Goal: Task Accomplishment & Management: Use online tool/utility

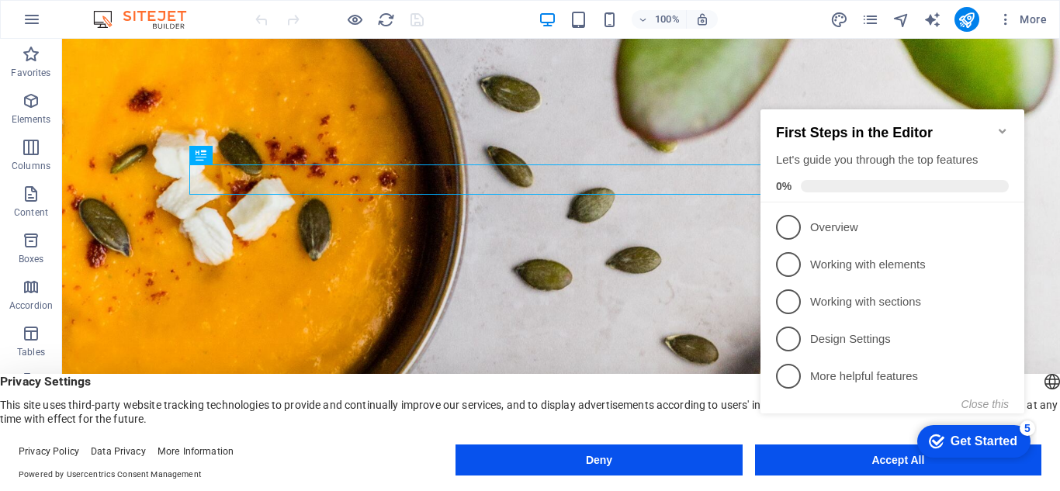
click at [866, 464] on appcues-checklist "Contextual help checklist present on screen" at bounding box center [896, 281] width 283 height 374
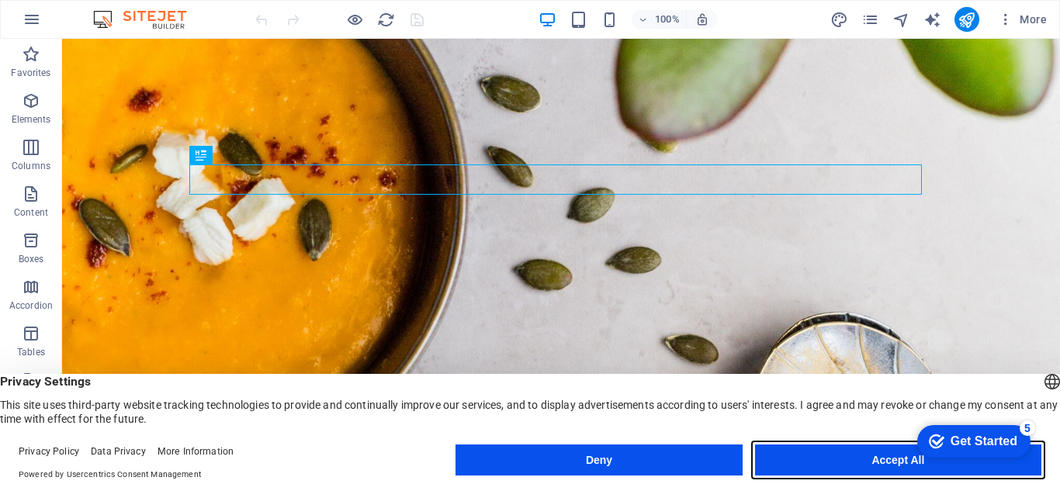
click at [866, 463] on button "Accept All" at bounding box center [898, 460] width 286 height 31
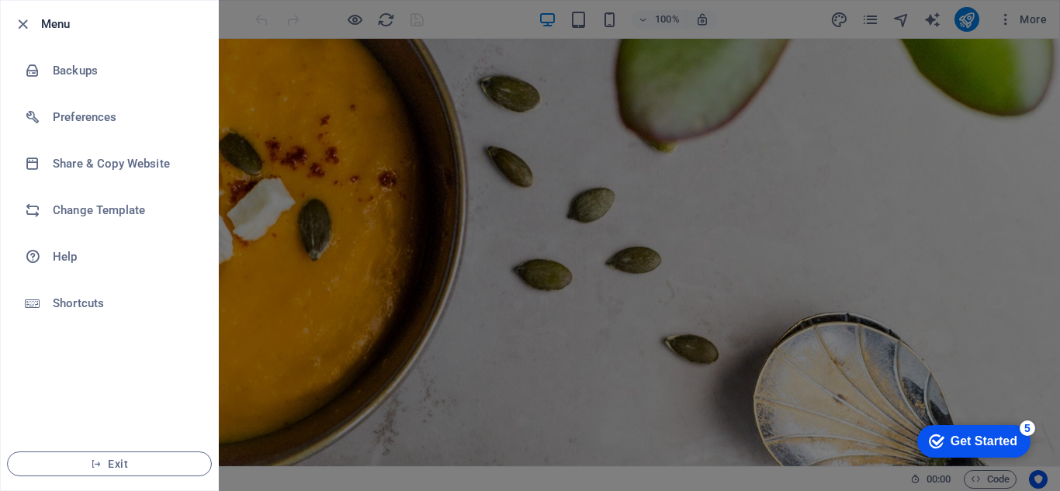
click at [383, 231] on div at bounding box center [530, 245] width 1060 height 491
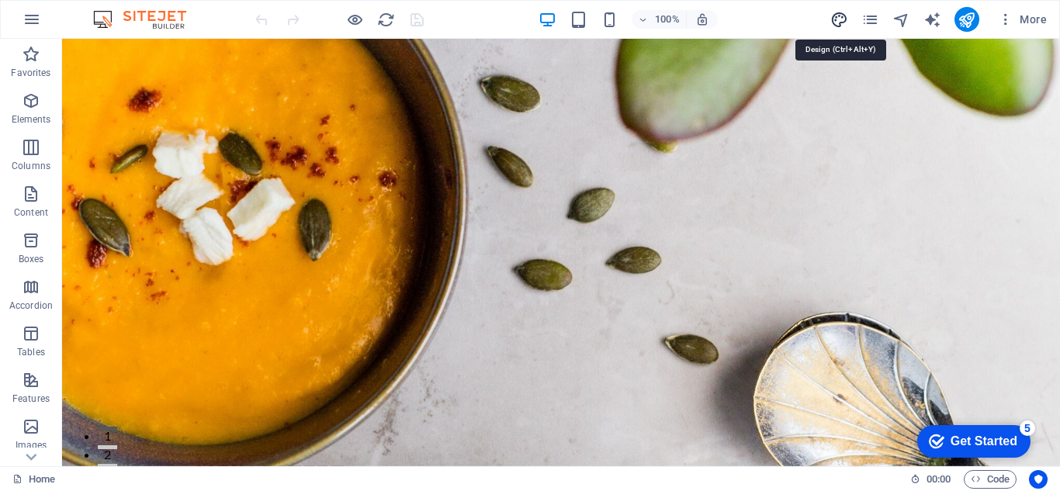
click at [837, 20] on icon "design" at bounding box center [840, 20] width 18 height 18
select select "px"
select select "200"
select select "px"
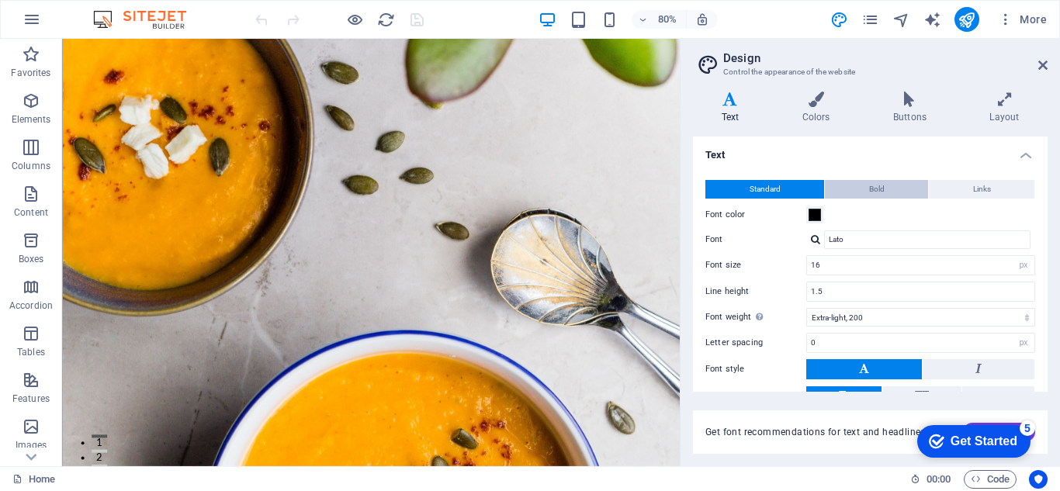
click at [864, 190] on button "Bold" at bounding box center [876, 189] width 103 height 19
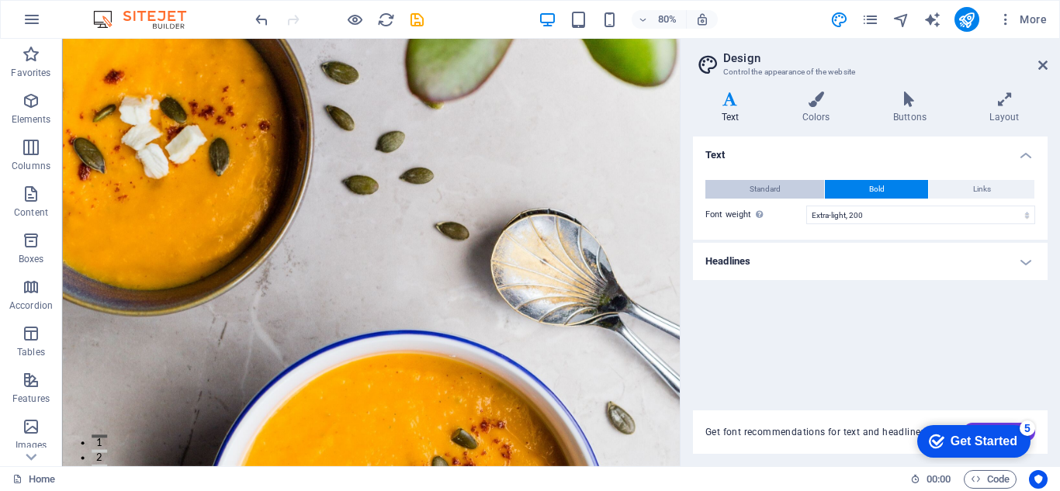
click at [805, 186] on button "Standard" at bounding box center [765, 189] width 119 height 19
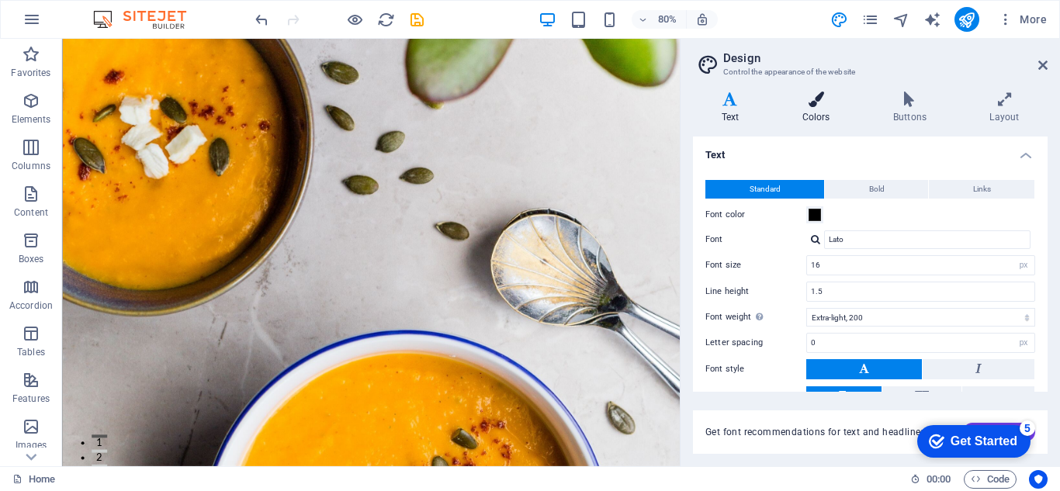
click at [820, 102] on icon at bounding box center [816, 100] width 85 height 16
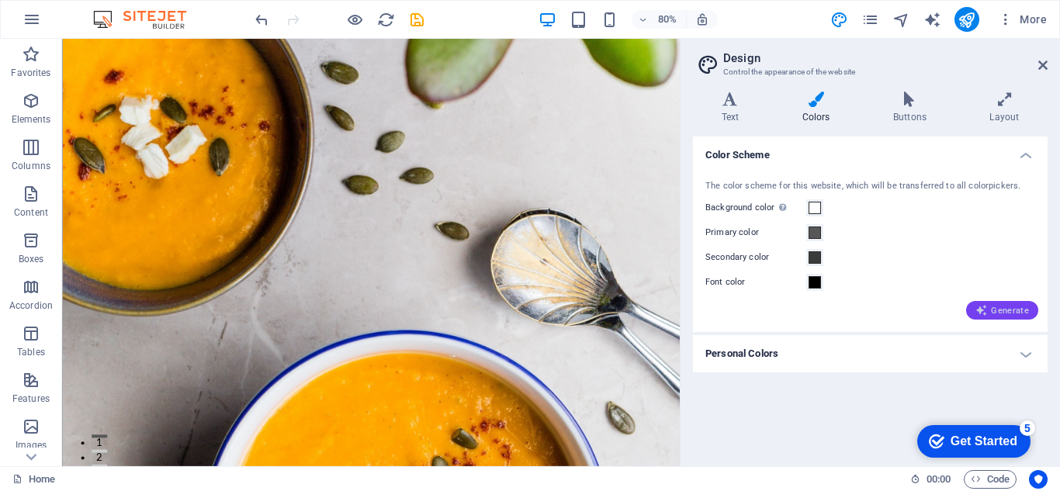
click at [984, 311] on icon "button" at bounding box center [982, 310] width 12 height 12
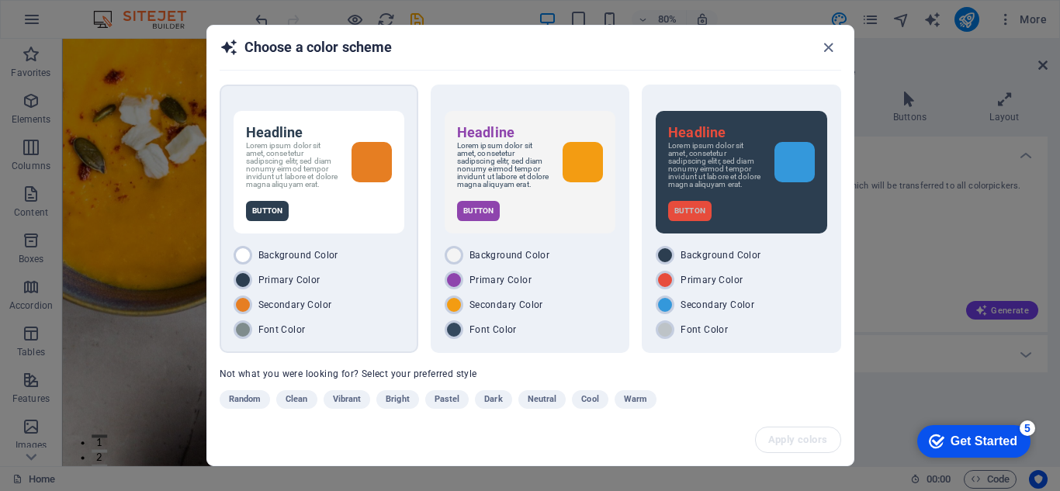
click at [363, 181] on div at bounding box center [372, 162] width 40 height 40
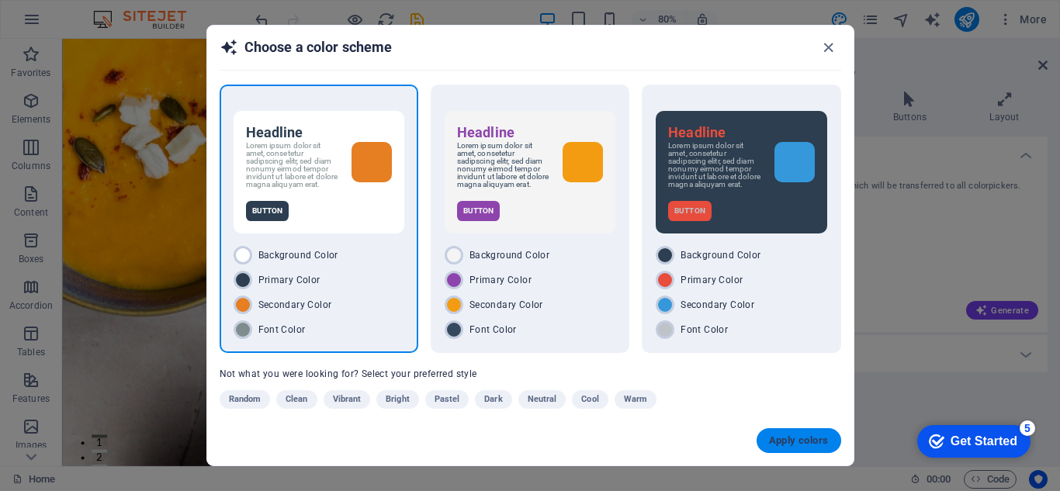
click at [790, 447] on button "Apply colors" at bounding box center [799, 441] width 85 height 25
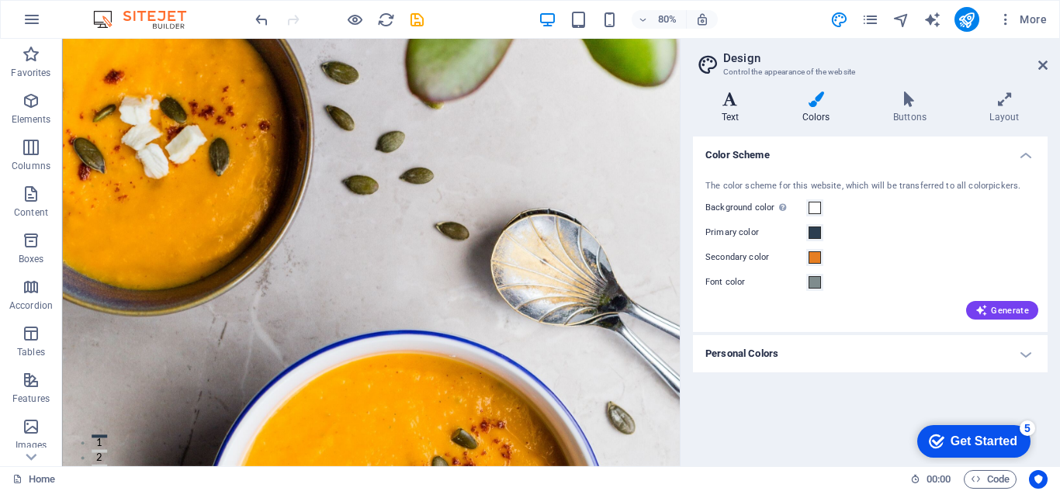
click at [734, 106] on icon at bounding box center [730, 100] width 75 height 16
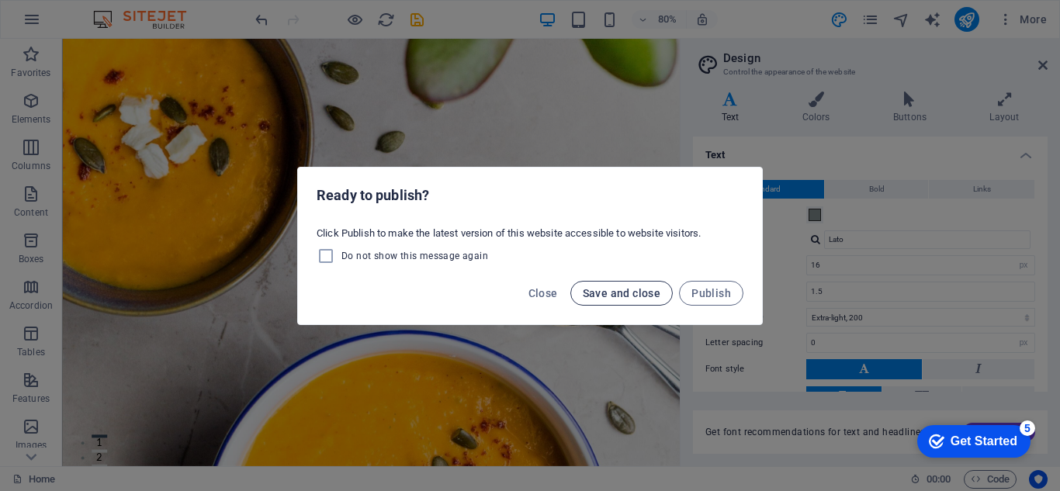
click at [599, 294] on span "Save and close" at bounding box center [622, 293] width 78 height 12
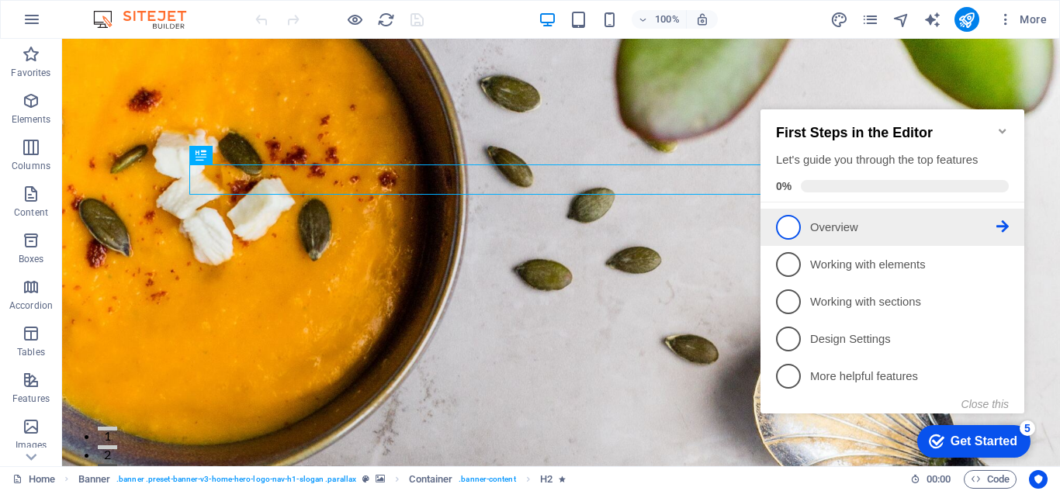
click at [791, 227] on span "1" at bounding box center [788, 227] width 25 height 25
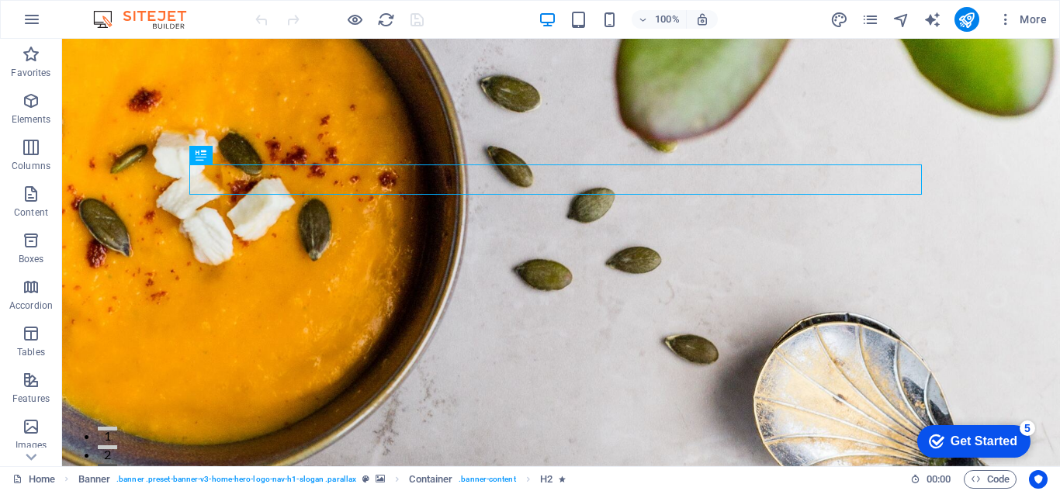
click at [942, 436] on div "checkmark Get Started 5" at bounding box center [973, 442] width 88 height 16
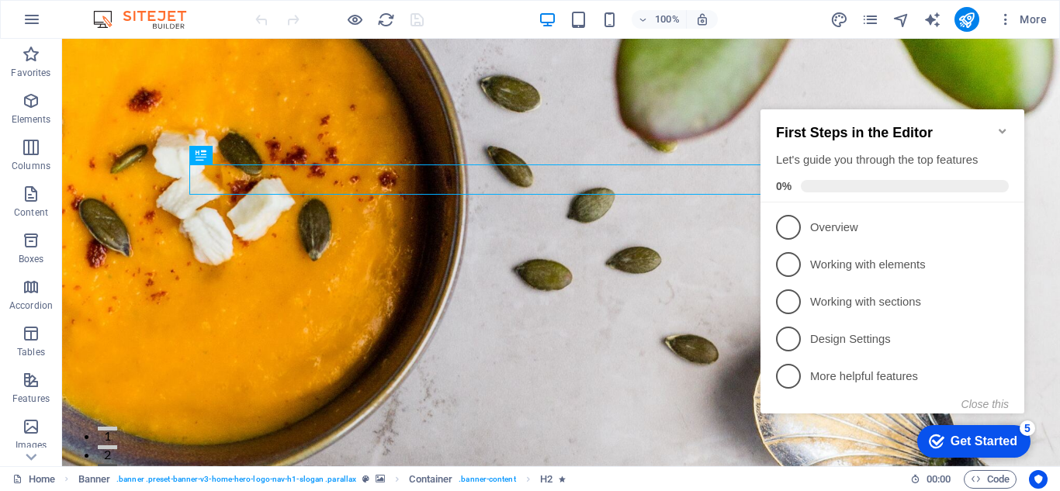
click at [942, 436] on div "checkmark Get Started 5" at bounding box center [973, 442] width 88 height 16
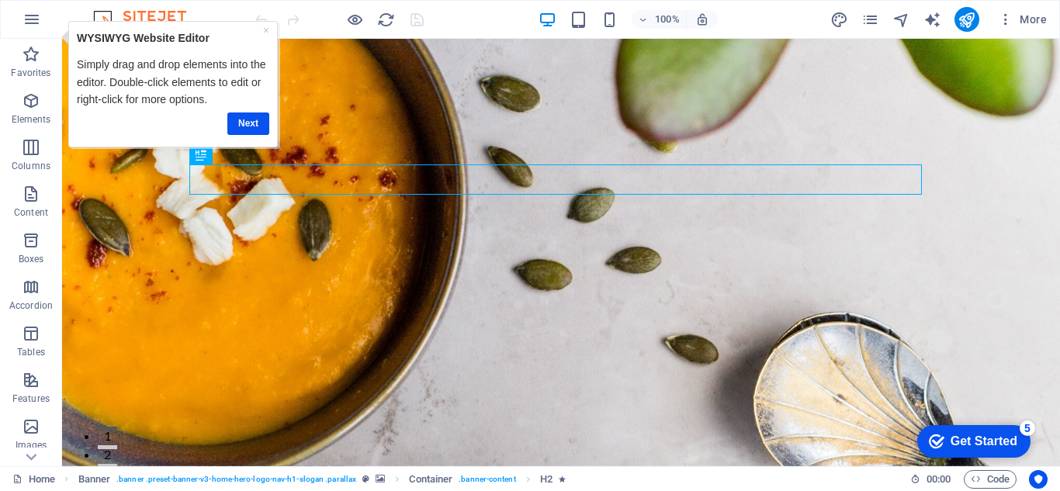
click at [1018, 449] on div "checkmark Get Started 5" at bounding box center [973, 442] width 88 height 16
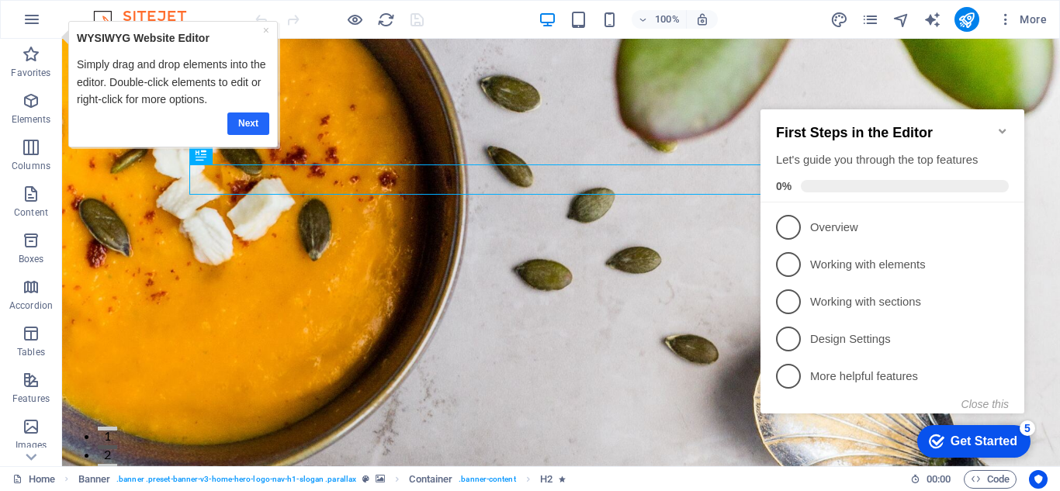
click at [237, 124] on link "Next" at bounding box center [248, 124] width 42 height 23
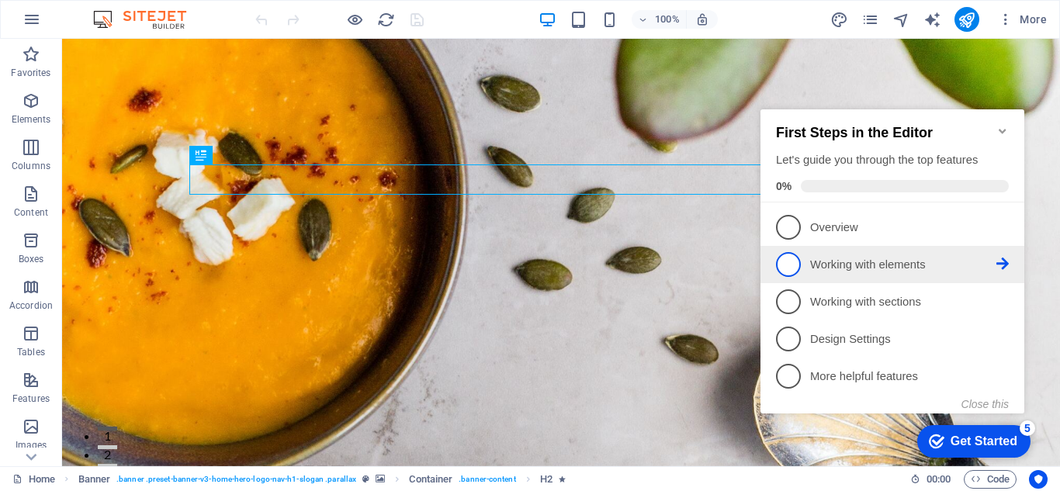
click at [791, 264] on span "2" at bounding box center [788, 264] width 25 height 25
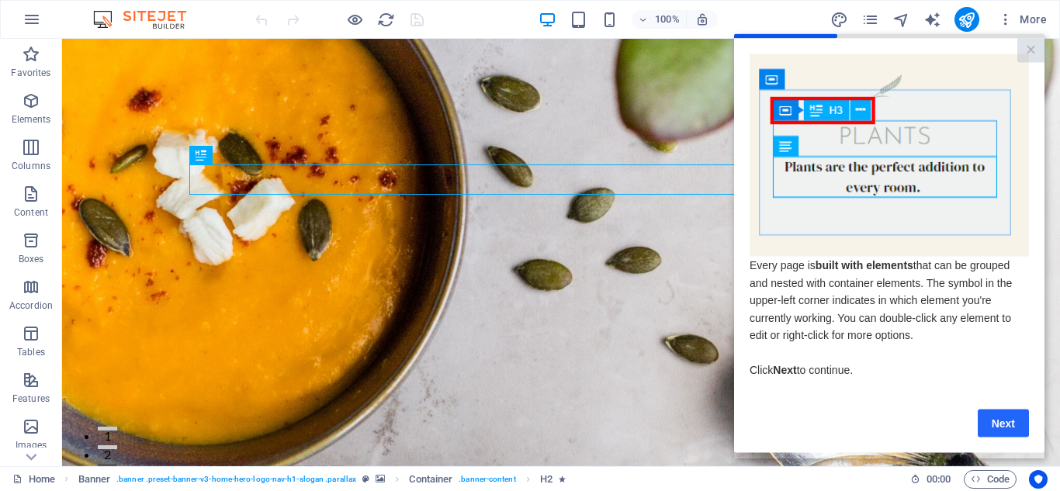
click at [1001, 427] on link "Next" at bounding box center [1003, 423] width 51 height 28
